Goal: Information Seeking & Learning: Find specific fact

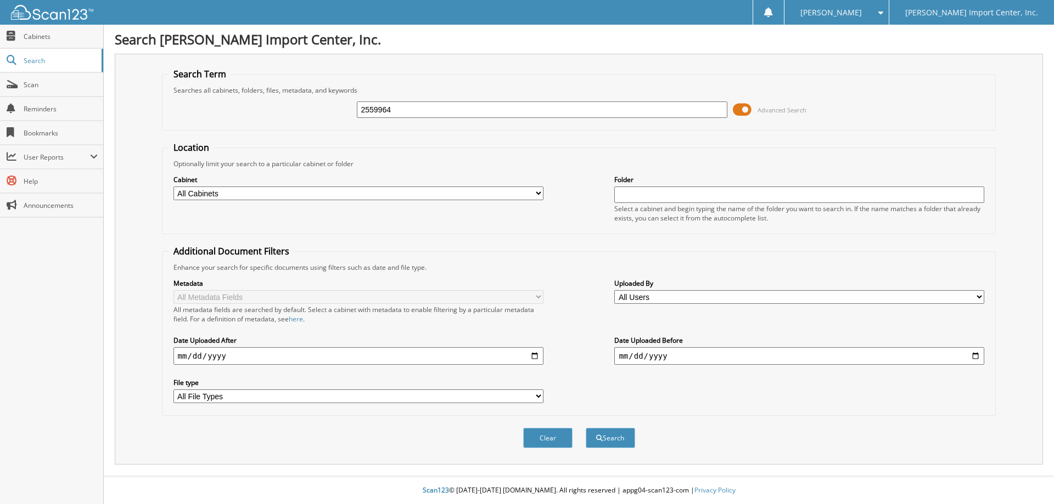
type input "2559964"
click at [586, 428] on button "Search" at bounding box center [610, 438] width 49 height 20
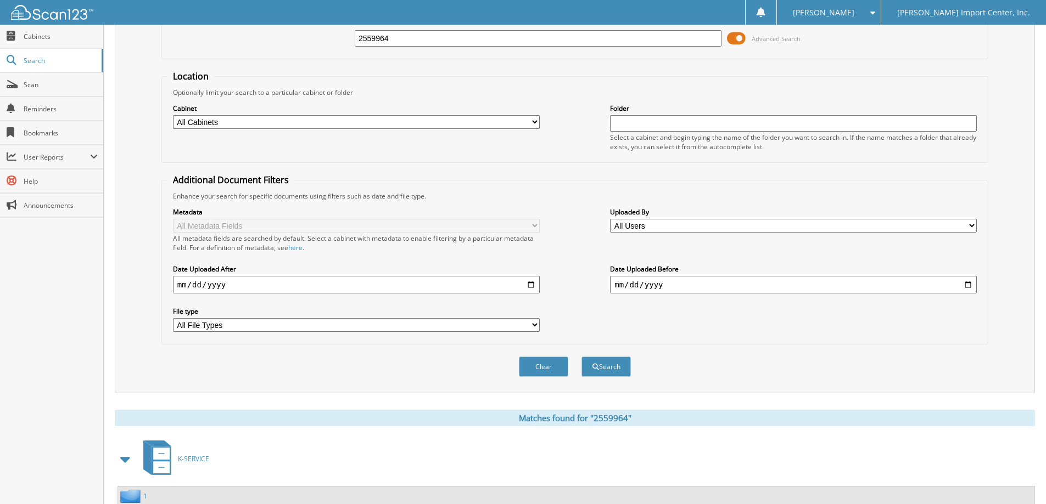
scroll to position [152, 0]
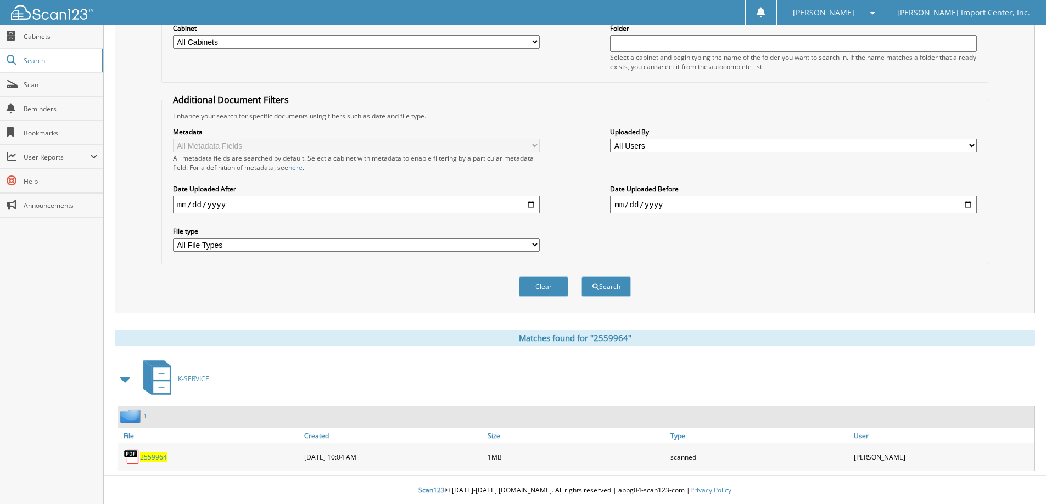
click at [157, 455] on span "2559964" at bounding box center [153, 457] width 27 height 9
